Goal: Information Seeking & Learning: Check status

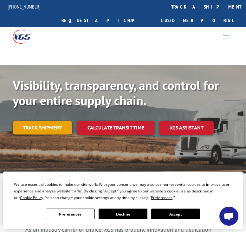
click at [46, 121] on link "Track shipment" at bounding box center [43, 127] width 60 height 13
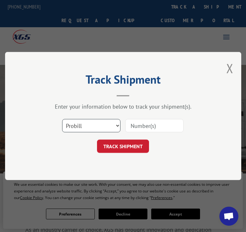
click at [116, 127] on select "Select category... Probill BOL PO" at bounding box center [91, 125] width 58 height 13
select select "bol"
click at [62, 119] on select "Select category... Probill BOL PO" at bounding box center [91, 125] width 58 height 13
click at [154, 126] on input at bounding box center [154, 125] width 58 height 13
type input "28741"
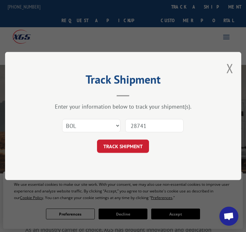
click button "TRACK SHIPMENT" at bounding box center [123, 146] width 52 height 13
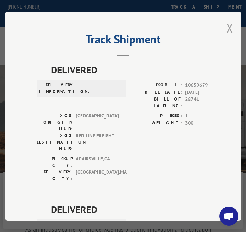
click at [227, 26] on button "Close modal" at bounding box center [229, 28] width 7 height 17
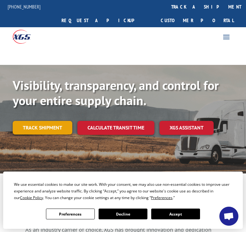
click at [51, 121] on link "Track shipment" at bounding box center [43, 127] width 60 height 13
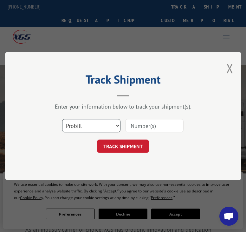
drag, startPoint x: 117, startPoint y: 127, endPoint x: 113, endPoint y: 128, distance: 4.2
click at [116, 127] on select "Select category... Probill BOL PO" at bounding box center [91, 125] width 58 height 13
select select "bol"
click at [62, 119] on select "Select category... Probill BOL PO" at bounding box center [91, 125] width 58 height 13
click at [139, 126] on input at bounding box center [154, 125] width 58 height 13
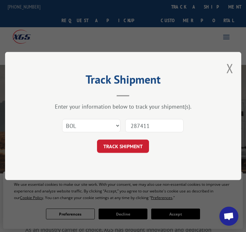
type input "2874115"
click button "TRACK SHIPMENT" at bounding box center [123, 146] width 52 height 13
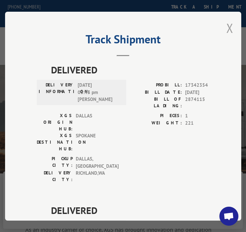
click at [226, 25] on button "Close modal" at bounding box center [229, 28] width 7 height 17
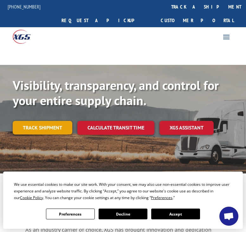
click at [59, 121] on link "Track shipment" at bounding box center [43, 127] width 60 height 13
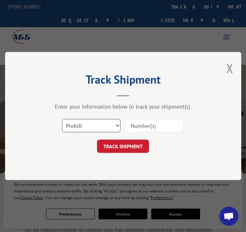
click at [119, 126] on select "Select category... Probill BOL PO" at bounding box center [91, 125] width 58 height 13
select select "bol"
click at [62, 119] on select "Select category... Probill BOL PO" at bounding box center [91, 125] width 58 height 13
click at [140, 128] on input at bounding box center [154, 125] width 58 height 13
type input "2874087"
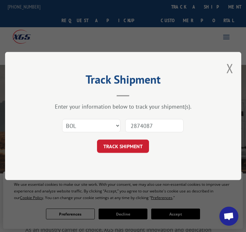
click button "TRACK SHIPMENT" at bounding box center [123, 146] width 52 height 13
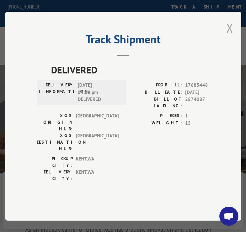
click at [232, 36] on button "Close modal" at bounding box center [229, 28] width 7 height 17
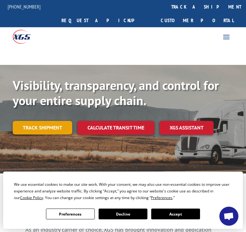
click at [60, 121] on link "Track shipment" at bounding box center [43, 127] width 60 height 13
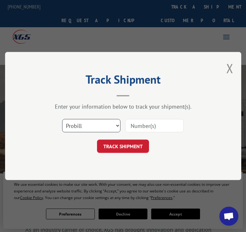
click at [116, 127] on select "Select category... Probill BOL PO" at bounding box center [91, 125] width 58 height 13
select select "bol"
click at [62, 119] on select "Select category... Probill BOL PO" at bounding box center [91, 125] width 58 height 13
click at [160, 125] on input at bounding box center [154, 125] width 58 height 13
type input "2875819"
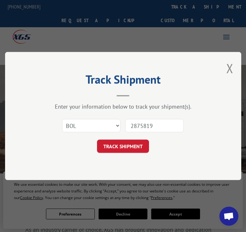
click button "TRACK SHIPMENT" at bounding box center [123, 146] width 52 height 13
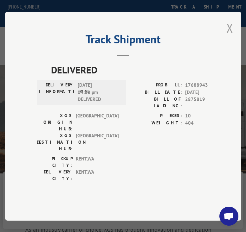
click at [231, 36] on button "Close modal" at bounding box center [229, 28] width 7 height 17
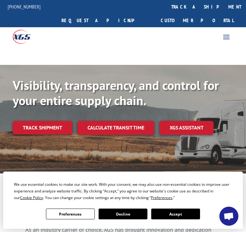
click at [48, 121] on link "Track shipment" at bounding box center [43, 127] width 60 height 13
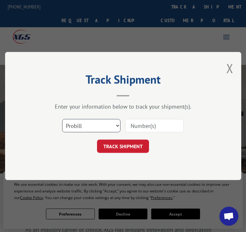
drag, startPoint x: 117, startPoint y: 127, endPoint x: 113, endPoint y: 128, distance: 4.7
click at [116, 127] on select "Select category... Probill BOL PO" at bounding box center [91, 125] width 58 height 13
select select "bol"
click at [62, 119] on select "Select category... Probill BOL PO" at bounding box center [91, 125] width 58 height 13
click at [155, 121] on input at bounding box center [154, 125] width 58 height 13
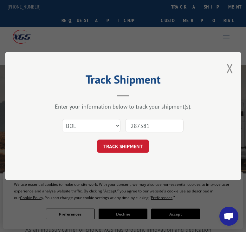
type input "2875819"
click button "TRACK SHIPMENT" at bounding box center [123, 146] width 52 height 13
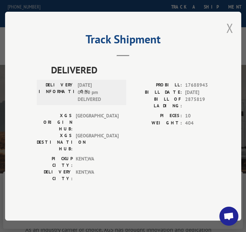
click at [232, 36] on button "Close modal" at bounding box center [229, 28] width 7 height 17
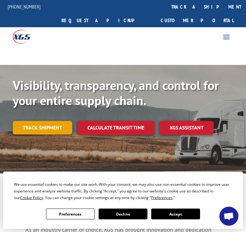
click at [52, 121] on link "Track shipment" at bounding box center [43, 127] width 60 height 13
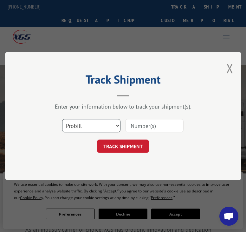
click at [116, 126] on select "Select category... Probill BOL PO" at bounding box center [91, 125] width 58 height 13
select select "bol"
click at [62, 119] on select "Select category... Probill BOL PO" at bounding box center [91, 125] width 58 height 13
click at [148, 127] on input at bounding box center [154, 125] width 58 height 13
type input "2875220"
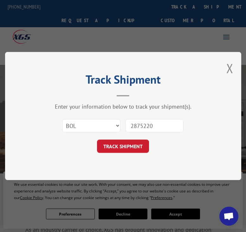
click button "TRACK SHIPMENT" at bounding box center [123, 146] width 52 height 13
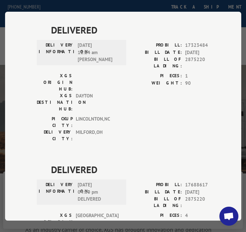
scroll to position [182, 0]
